Goal: Task Accomplishment & Management: Complete application form

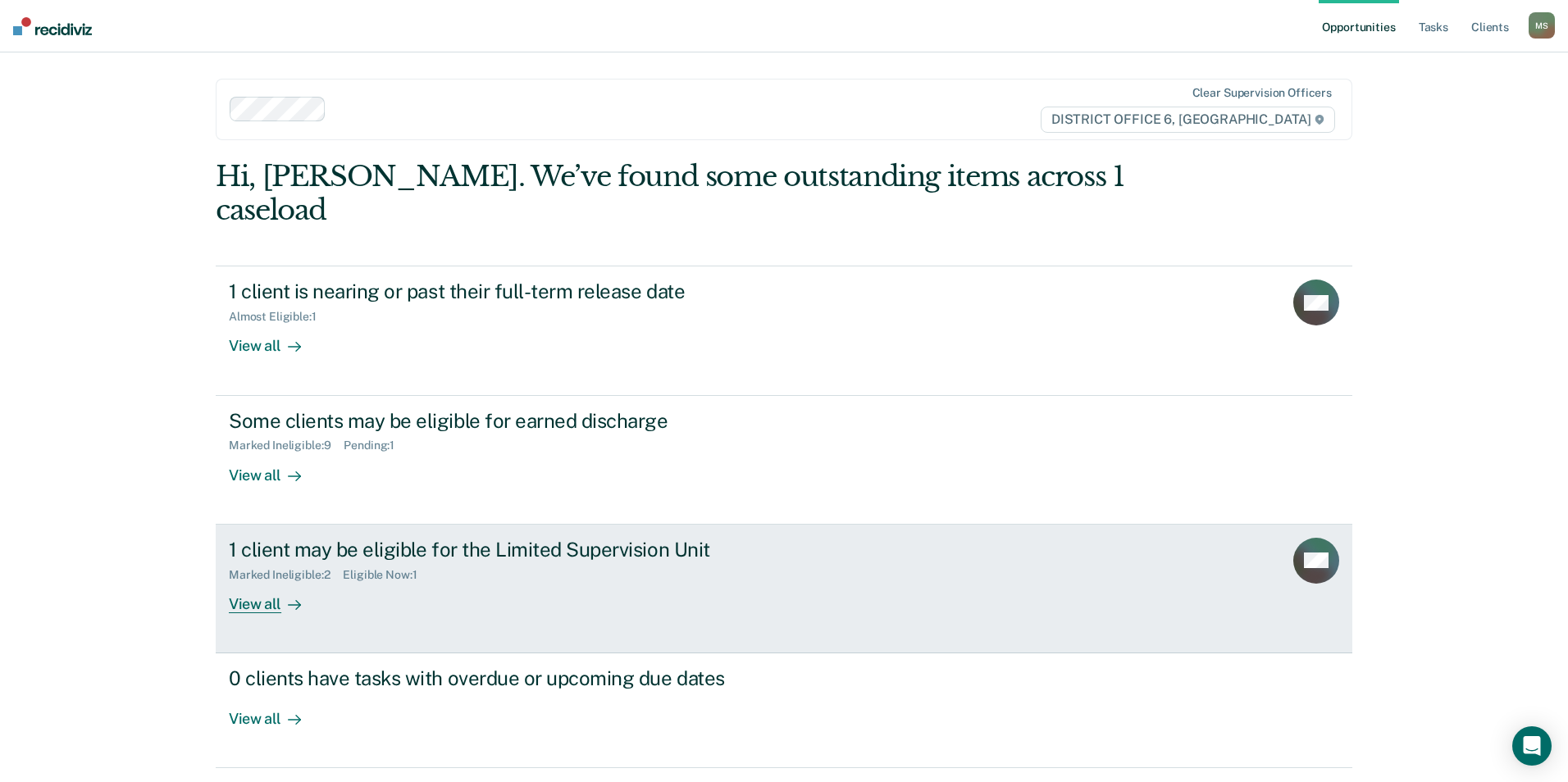
click at [506, 562] on div "Marked Ineligible : 2 Eligible Now : 1" at bounding box center [516, 572] width 575 height 21
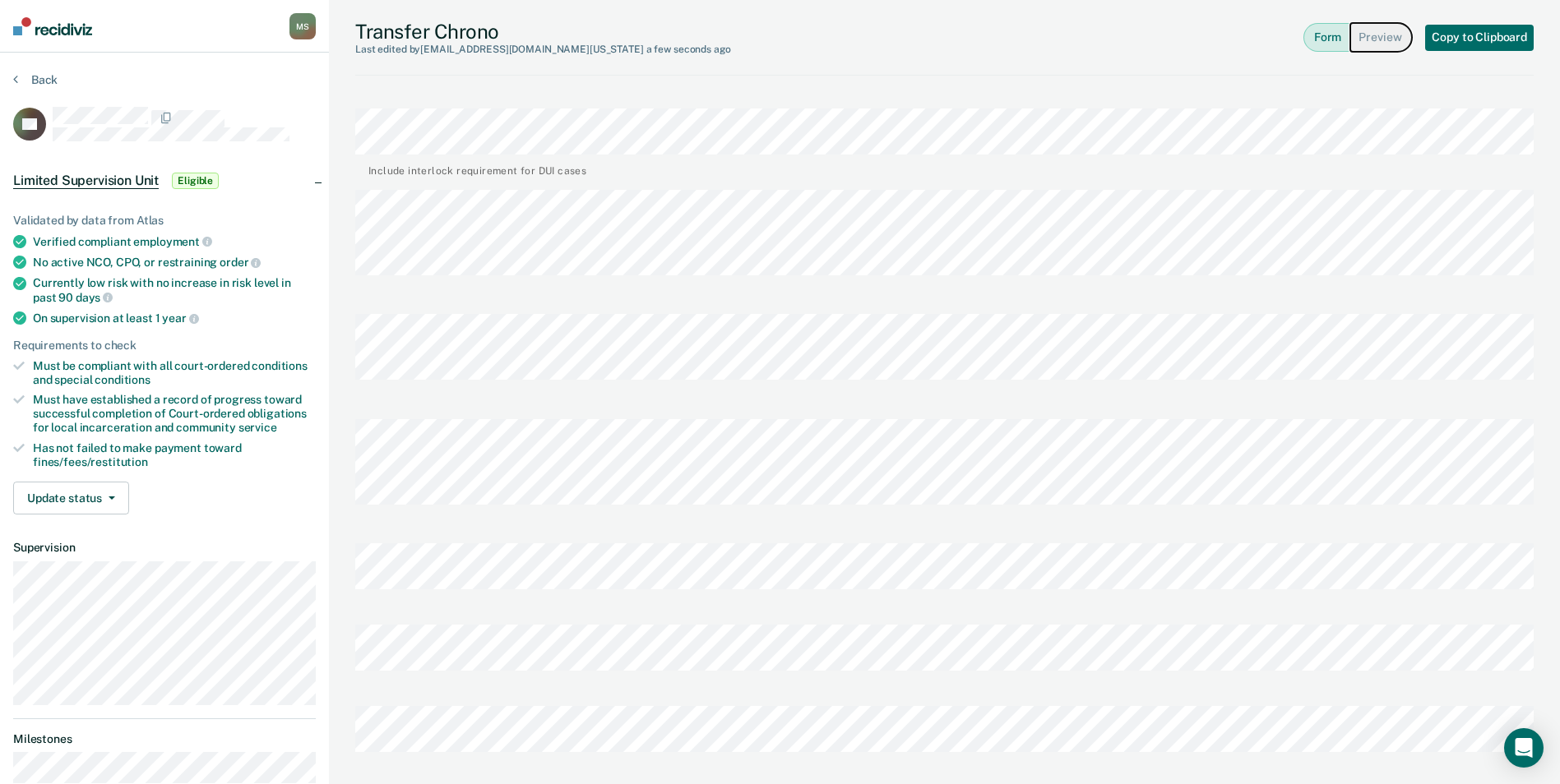
click at [1370, 32] on button "Preview" at bounding box center [1381, 37] width 62 height 29
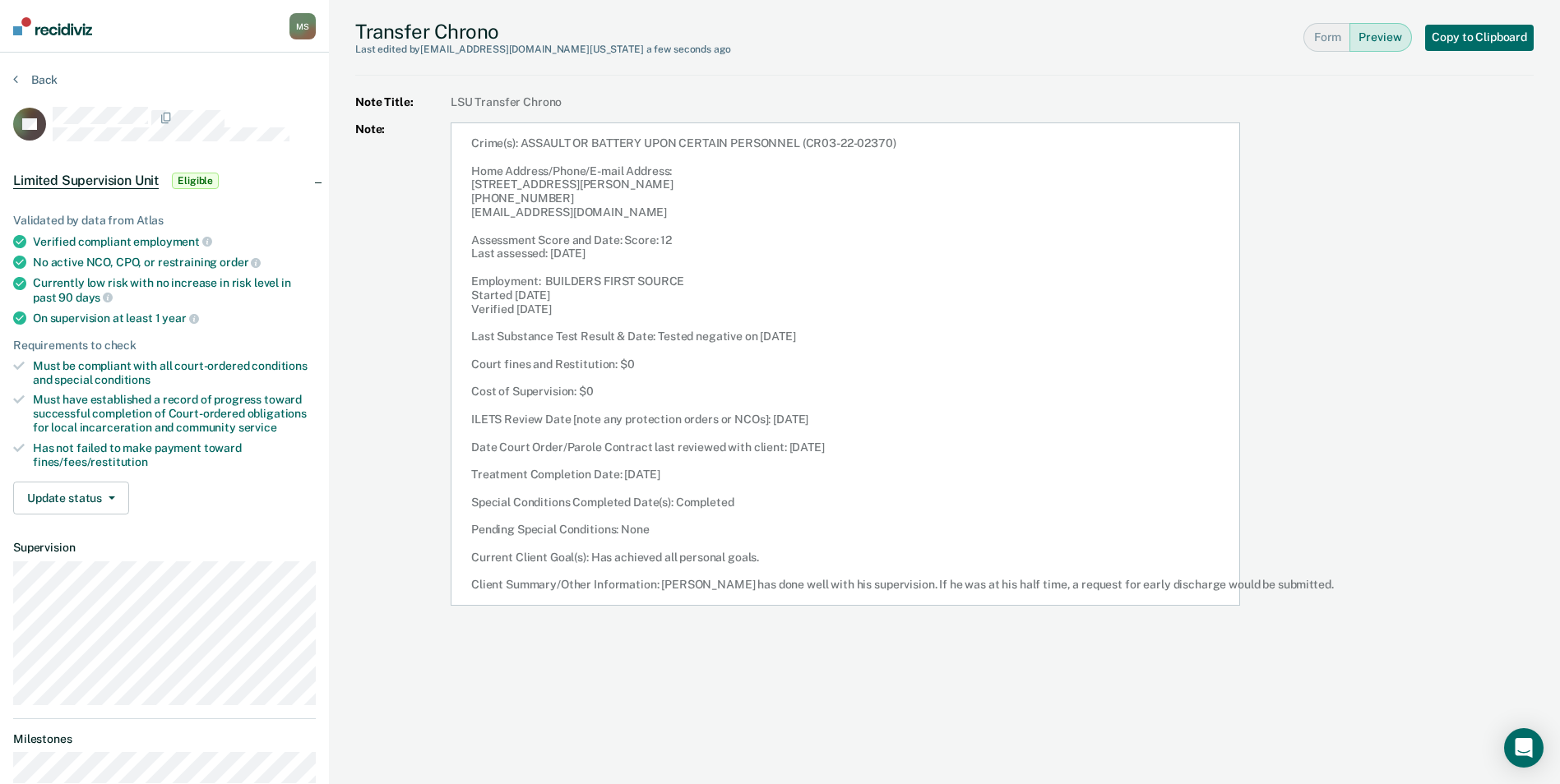
drag, startPoint x: 472, startPoint y: 146, endPoint x: 1599, endPoint y: 585, distance: 1209.5
click at [1560, 585] on html "Looks like you’re using Internet Explorer 11. For faster loading and a better e…" at bounding box center [780, 392] width 1560 height 784
copy article "Crime(s): ASSAULT OR BATTERY UPON CERTAIN PERSONNEL (CR03-22-02370) Home Addres…"
click at [48, 79] on button "Back" at bounding box center [35, 80] width 44 height 14
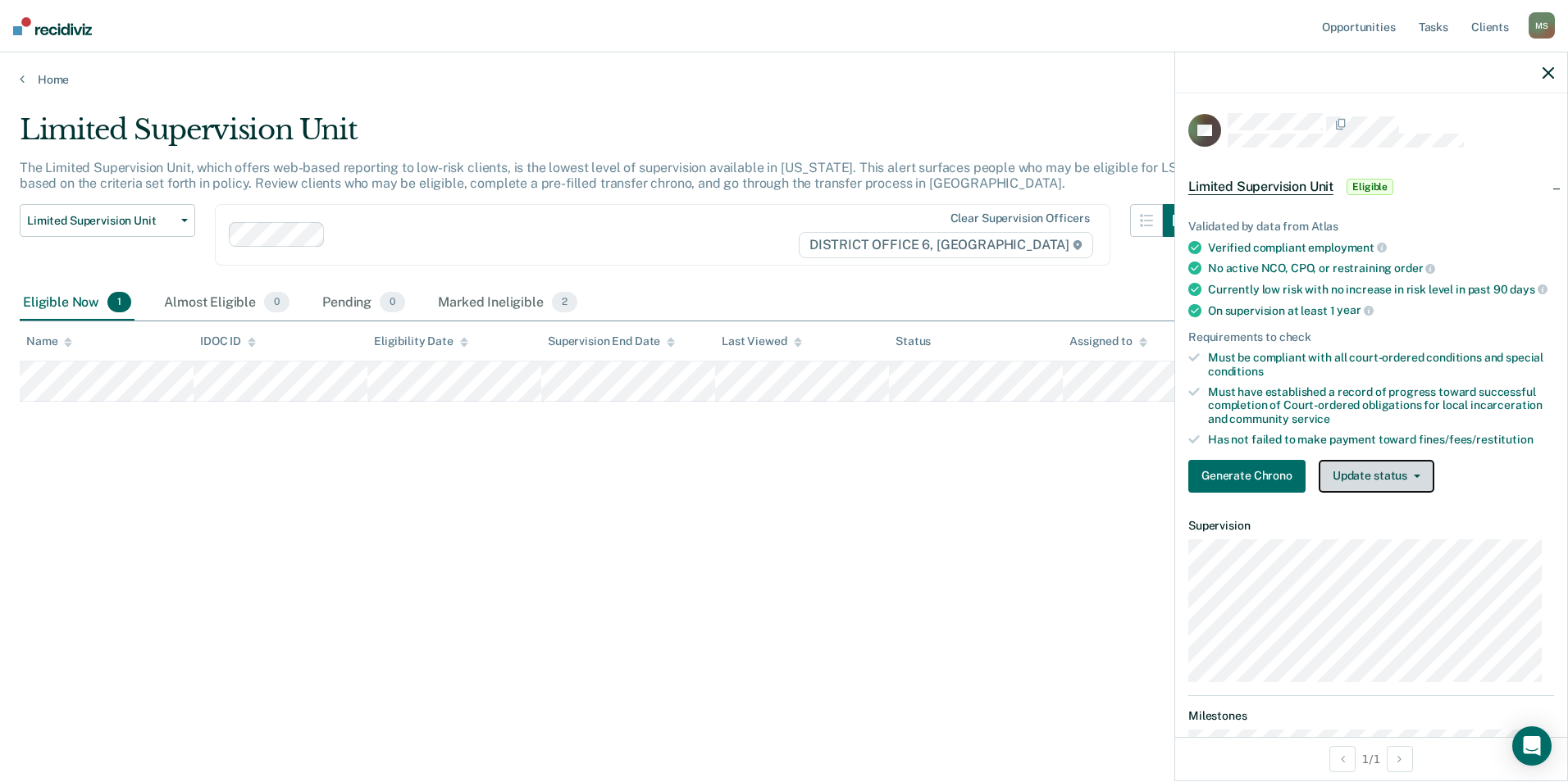
click at [1357, 492] on button "Update status" at bounding box center [1377, 476] width 116 height 33
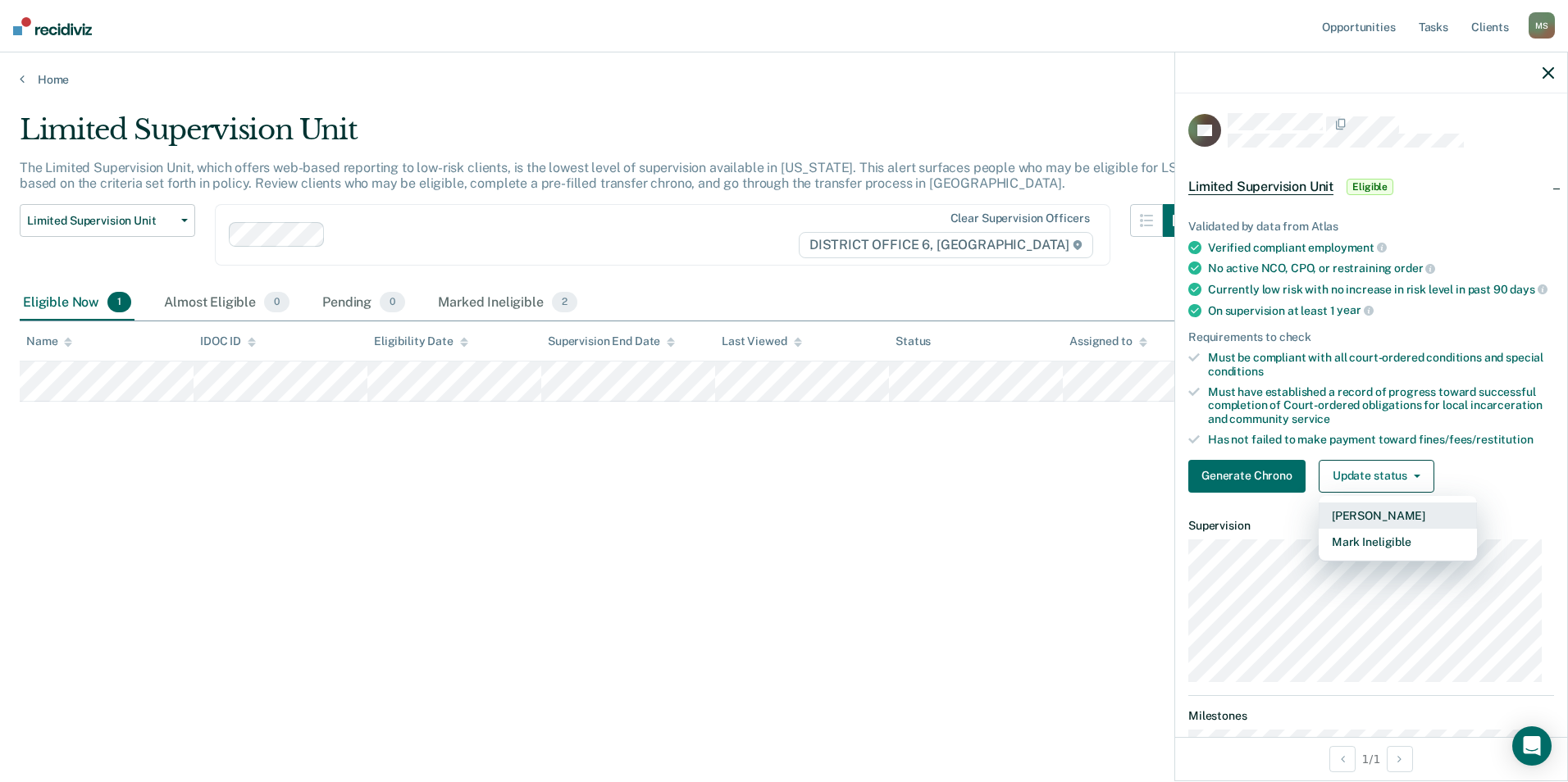
click at [1394, 526] on button "[PERSON_NAME]" at bounding box center [1397, 516] width 158 height 26
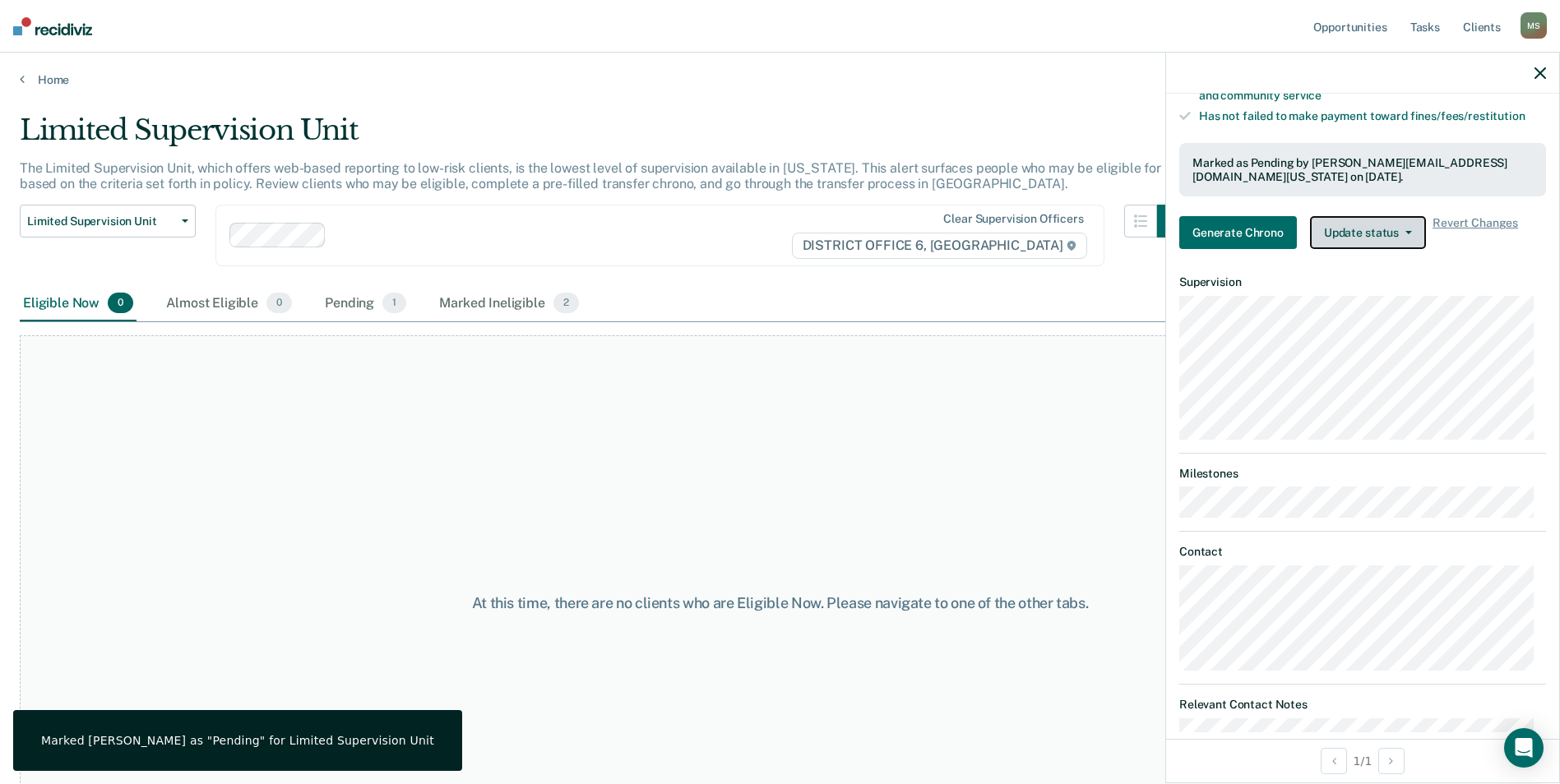
scroll to position [329, 0]
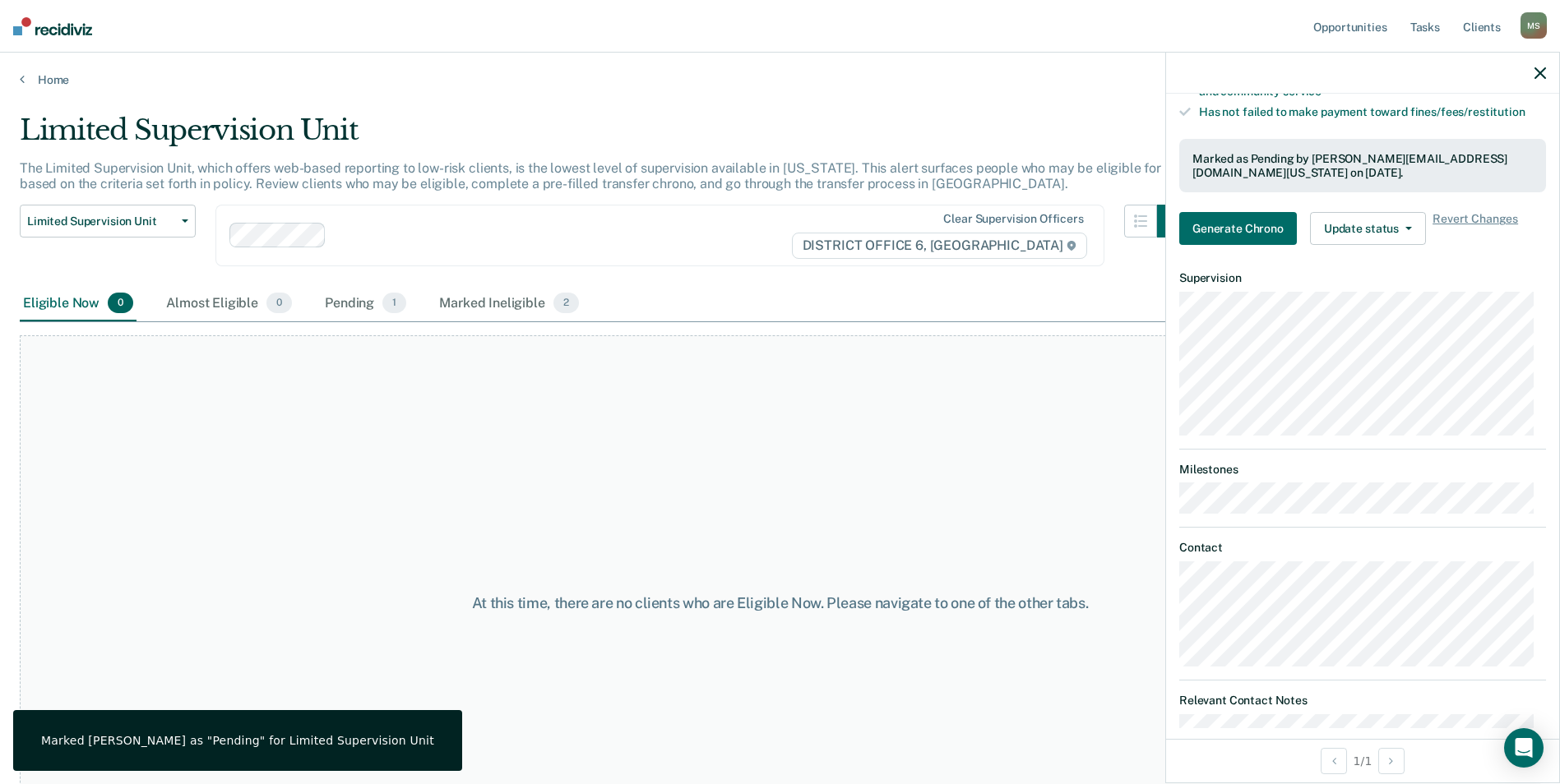
click at [569, 432] on div "At this time, there are no clients who are Eligible Now. Please navigate to one…" at bounding box center [780, 602] width 1520 height 534
click at [1535, 75] on icon "button" at bounding box center [1539, 72] width 12 height 12
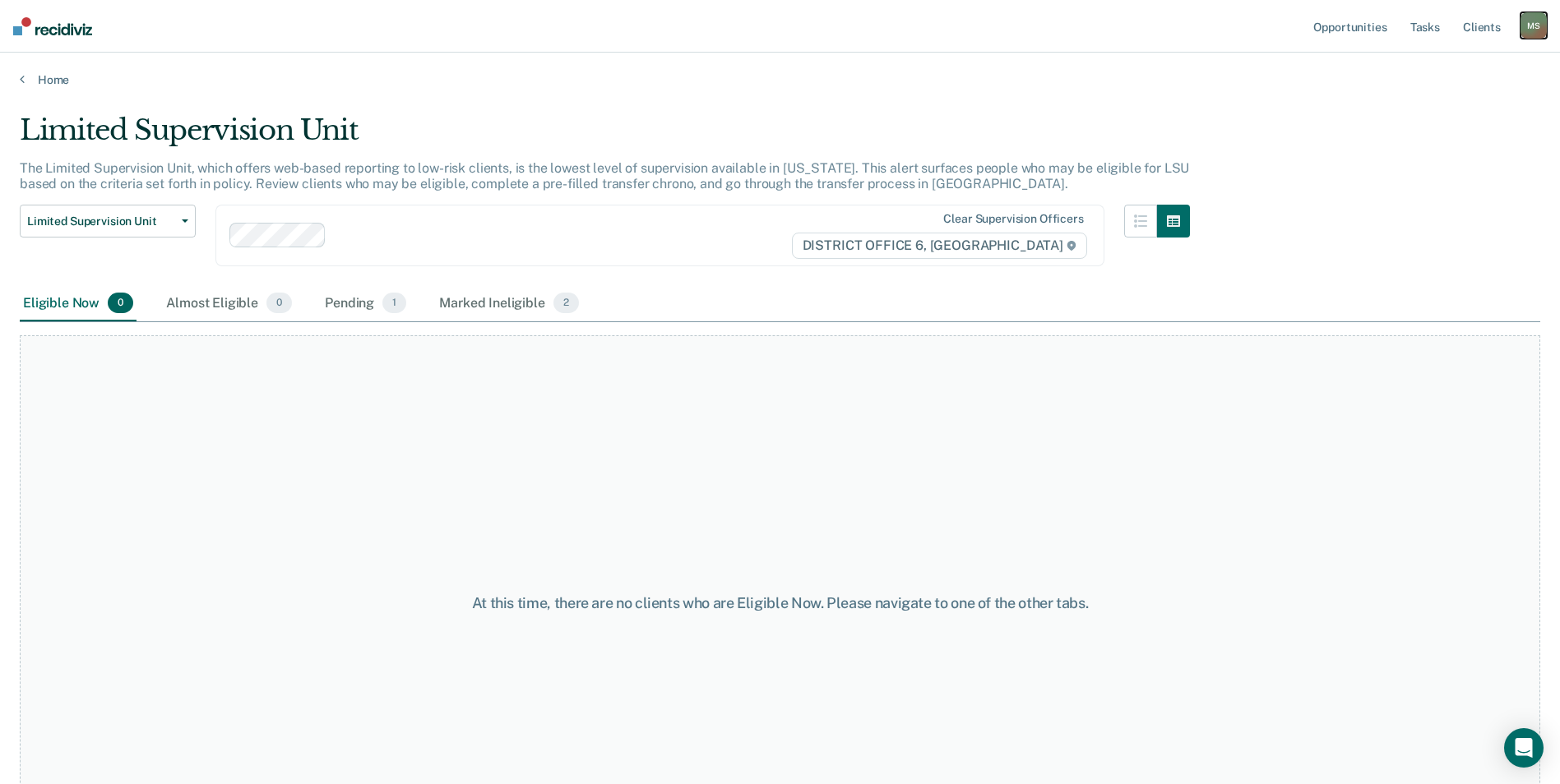
click at [1527, 31] on div "M S" at bounding box center [1533, 25] width 26 height 26
click at [1424, 106] on link "Log Out" at bounding box center [1467, 108] width 132 height 14
